Goal: Information Seeking & Learning: Learn about a topic

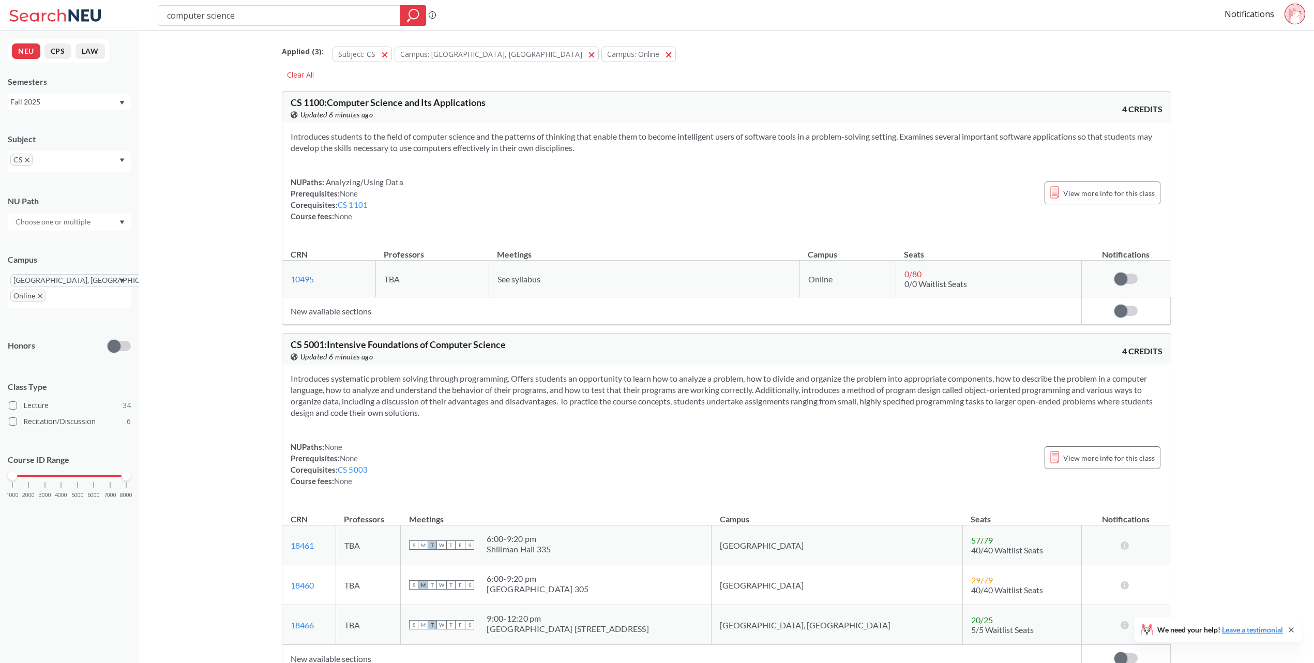
scroll to position [13334, 0]
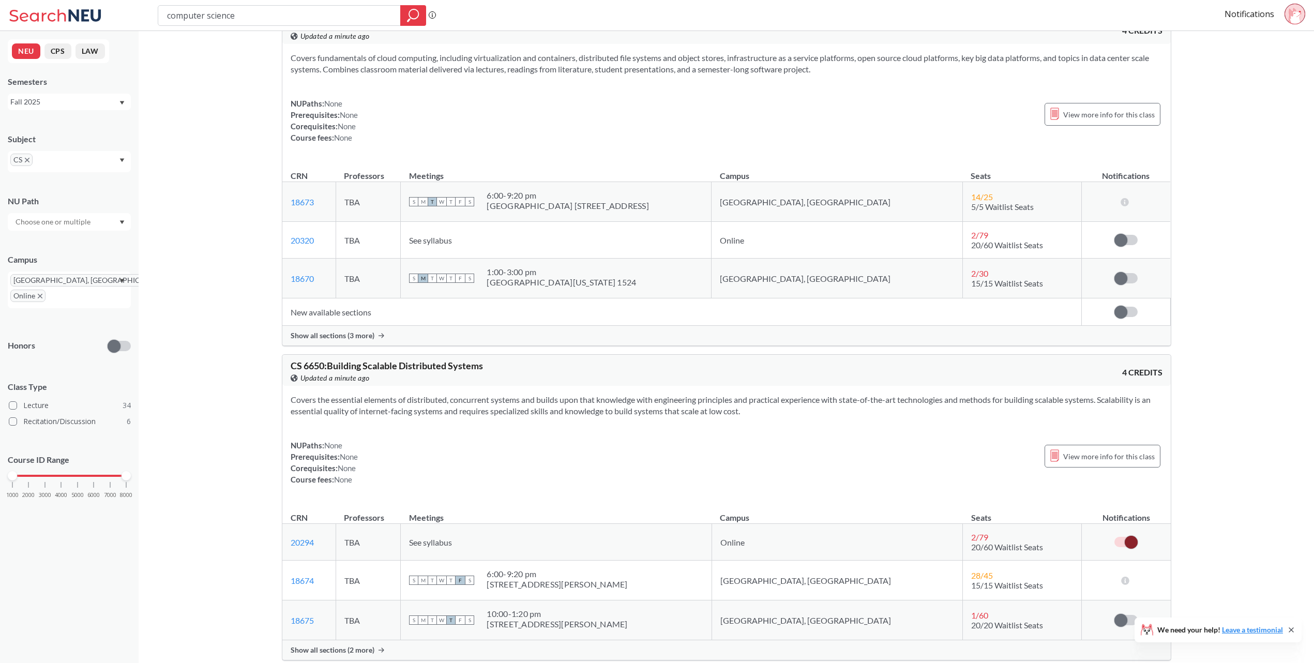
scroll to position [10826, 0]
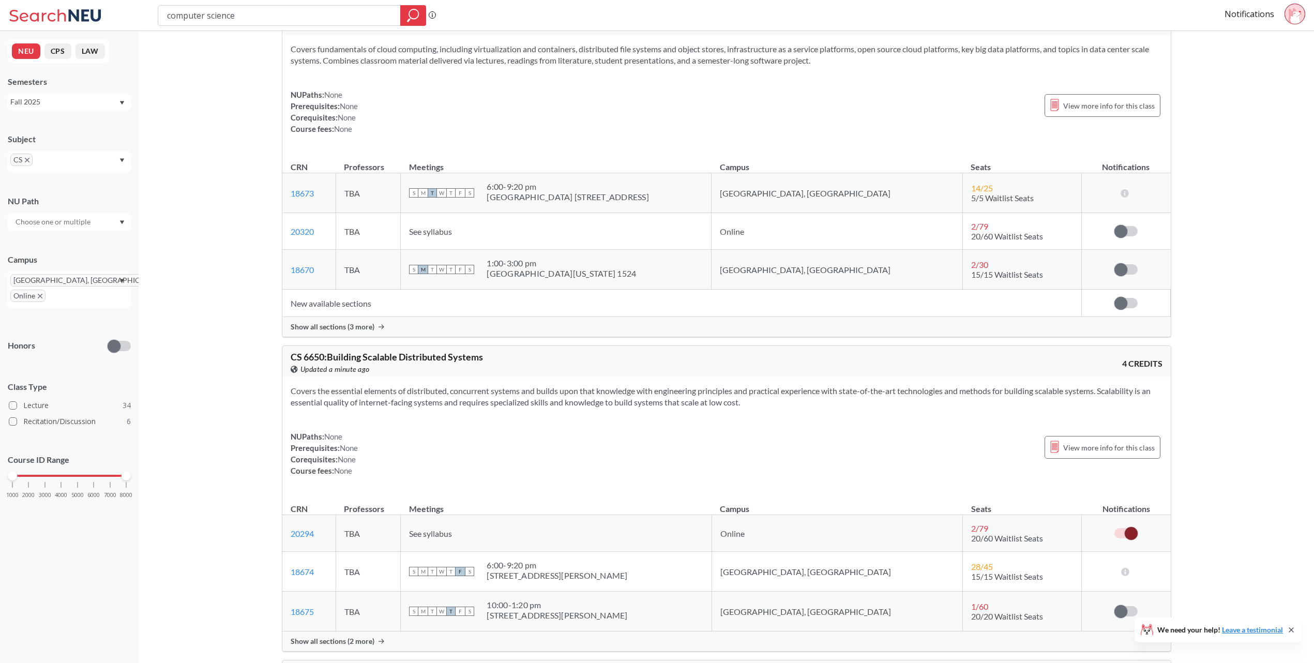
click at [351, 337] on div "Show all sections (3 more)" at bounding box center [726, 327] width 888 height 20
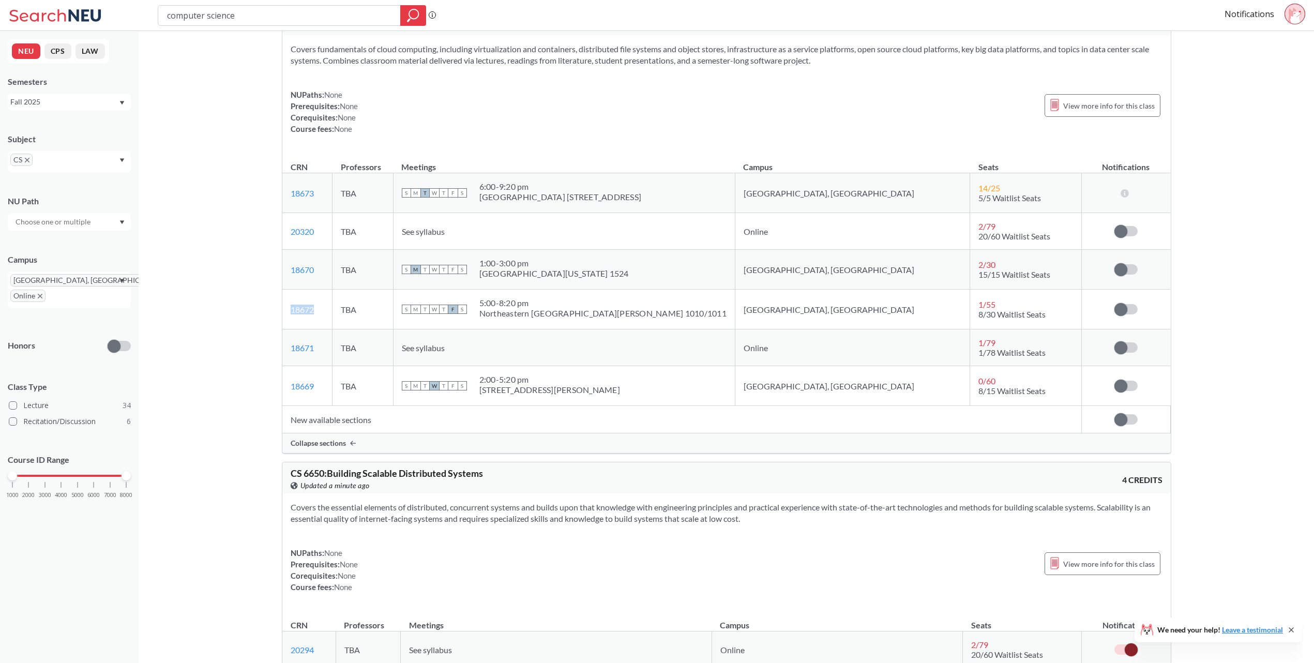
drag, startPoint x: 340, startPoint y: 343, endPoint x: 287, endPoint y: 348, distance: 52.5
click at [287, 329] on td "18672 View this section on Banner." at bounding box center [307, 309] width 50 height 40
copy link "18672"
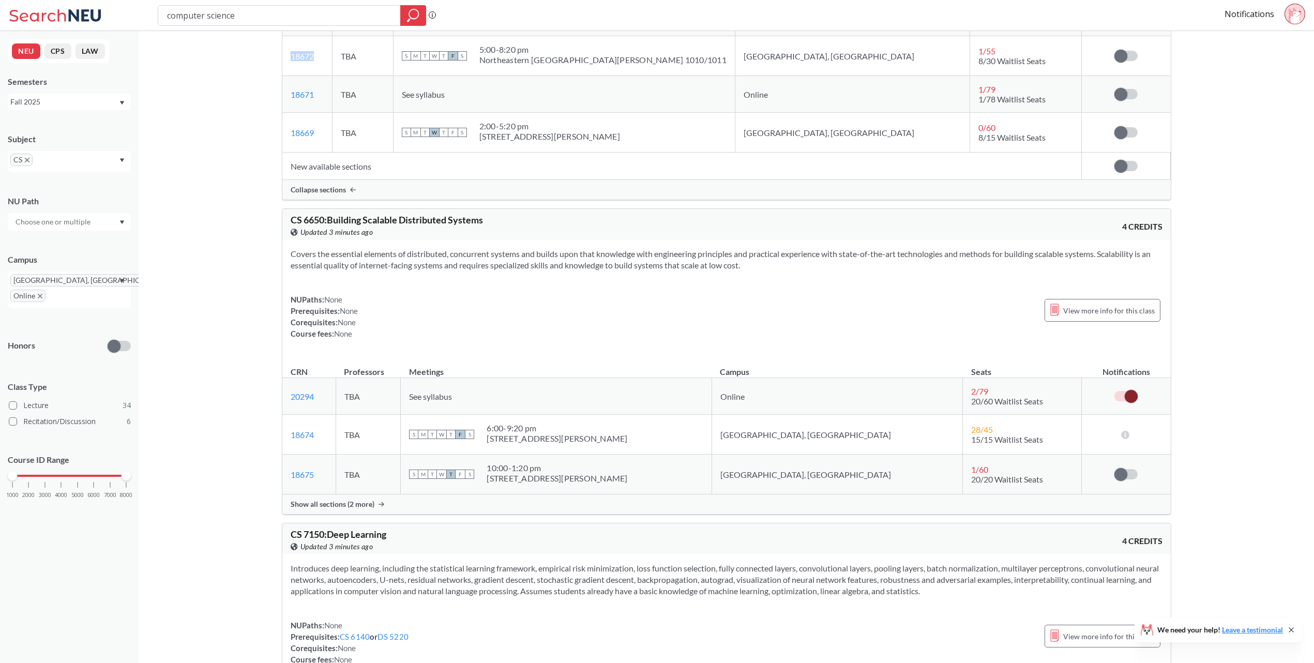
scroll to position [11085, 0]
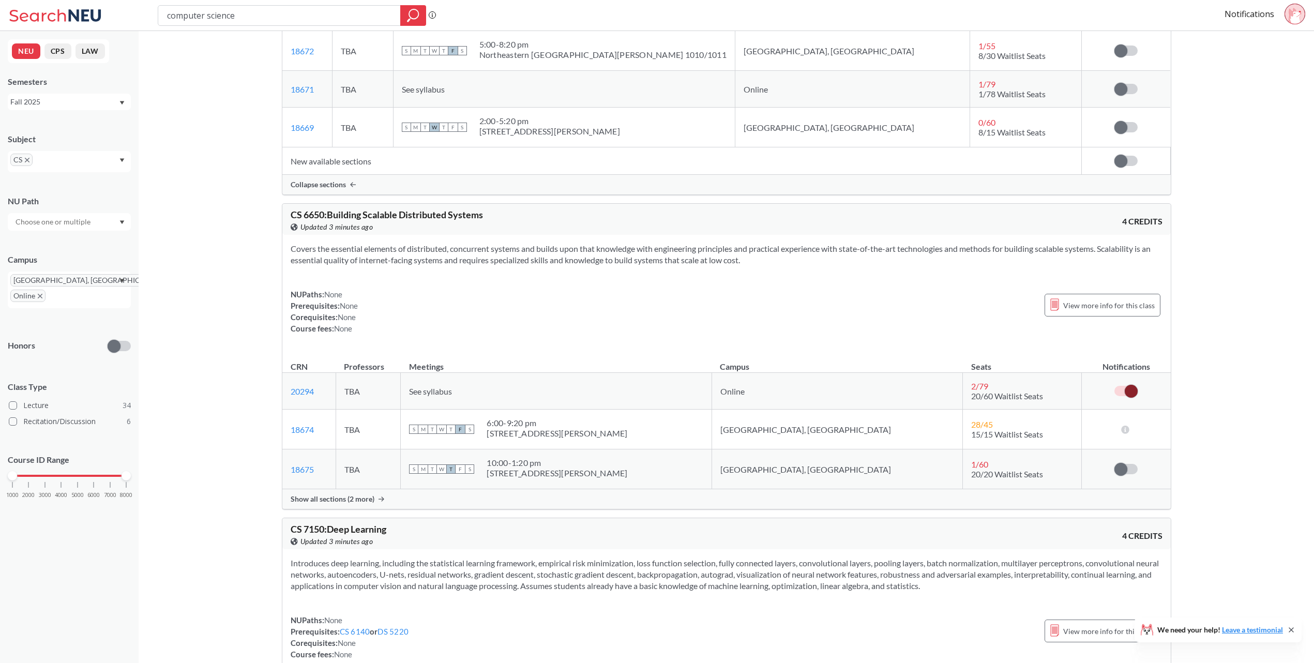
click at [384, 509] on div "Show all sections (2 more)" at bounding box center [726, 499] width 888 height 20
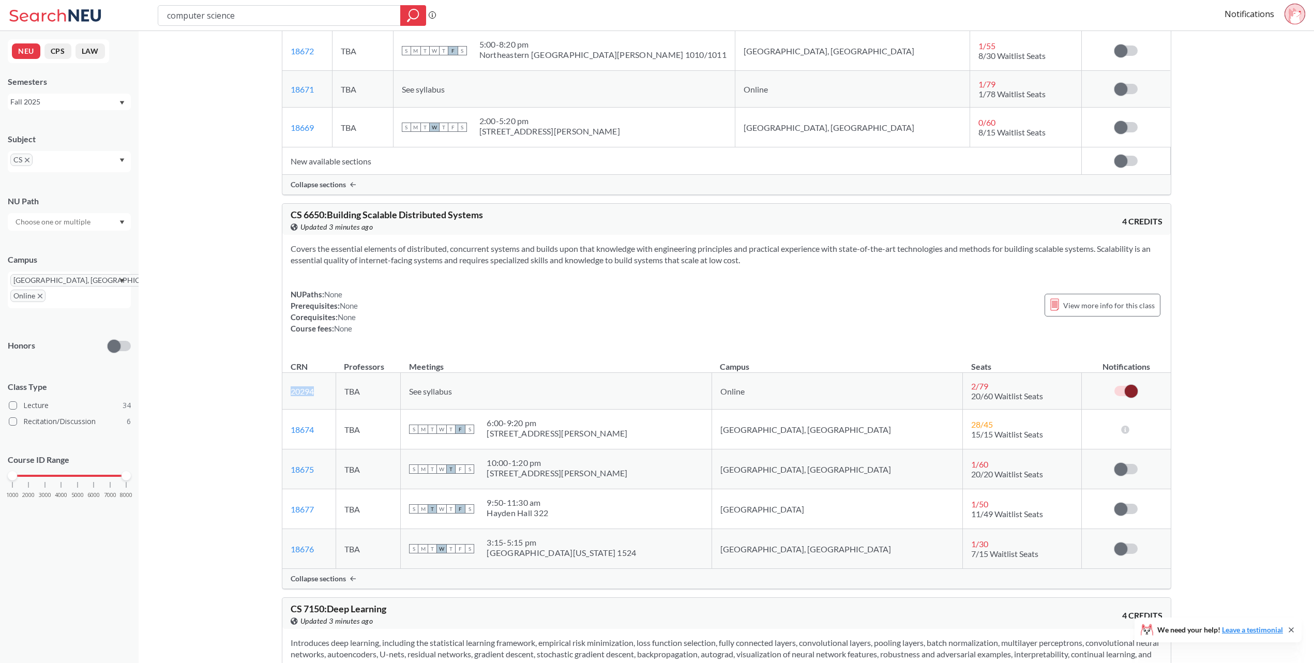
drag, startPoint x: 326, startPoint y: 423, endPoint x: 287, endPoint y: 435, distance: 41.0
click at [287, 409] on td "20294 View this section on Banner." at bounding box center [309, 391] width 54 height 37
copy link "20294"
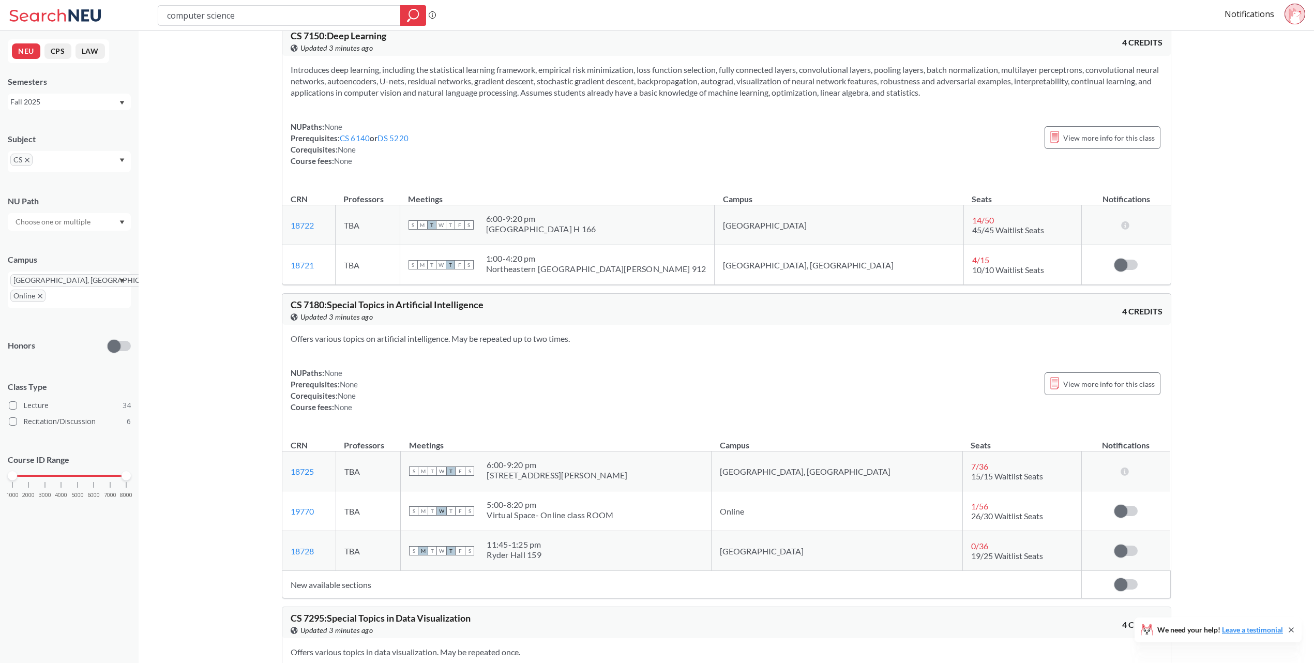
scroll to position [11692, 0]
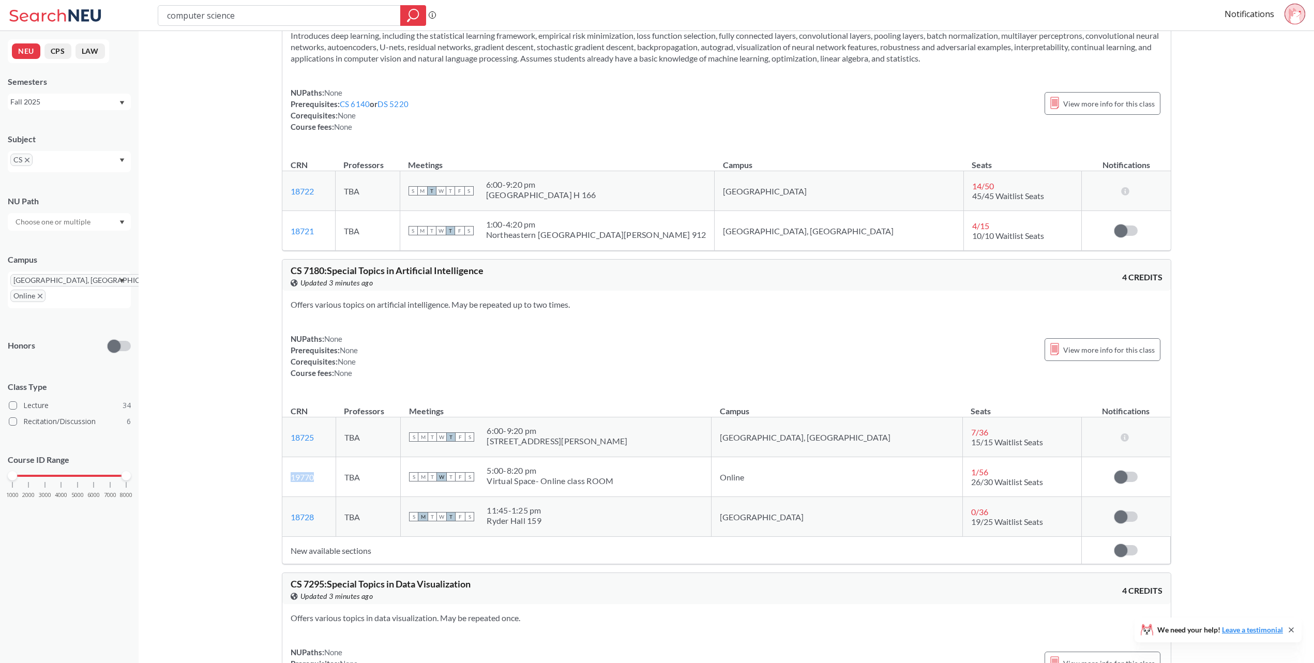
drag, startPoint x: 340, startPoint y: 510, endPoint x: 289, endPoint y: 516, distance: 50.5
click at [289, 497] on td "19770 View this section on Banner." at bounding box center [309, 477] width 54 height 40
copy link "19770"
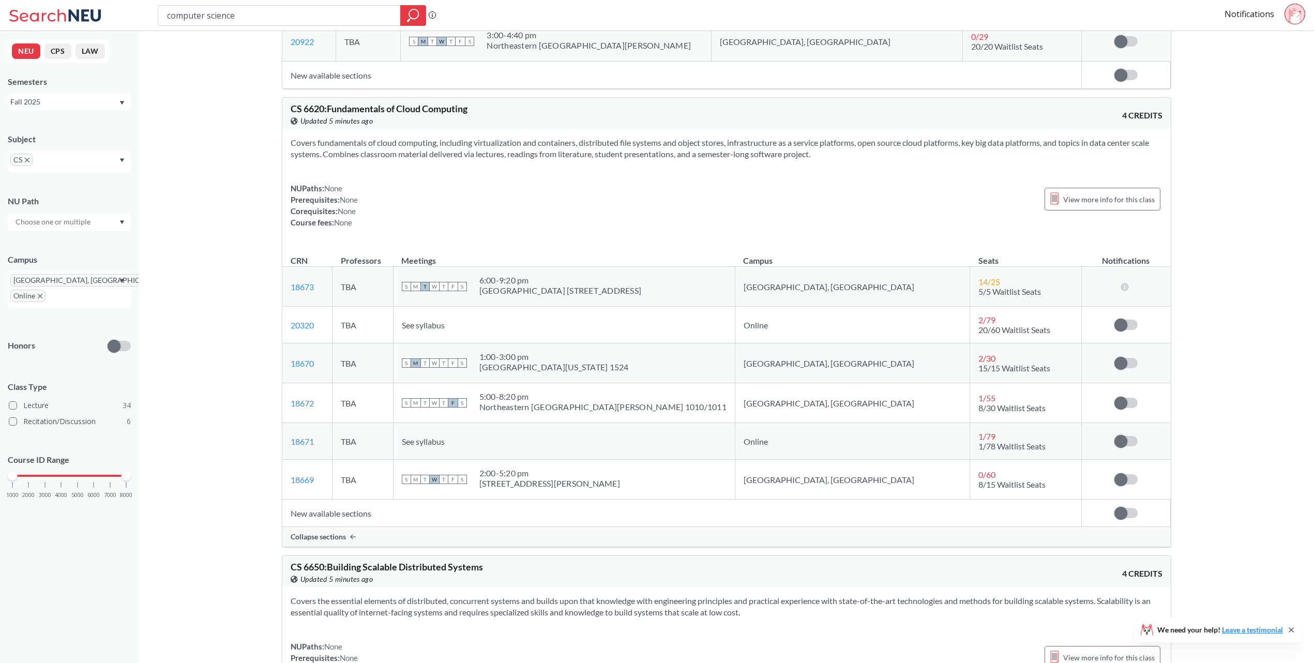
scroll to position [10722, 0]
